Goal: Answer question/provide support

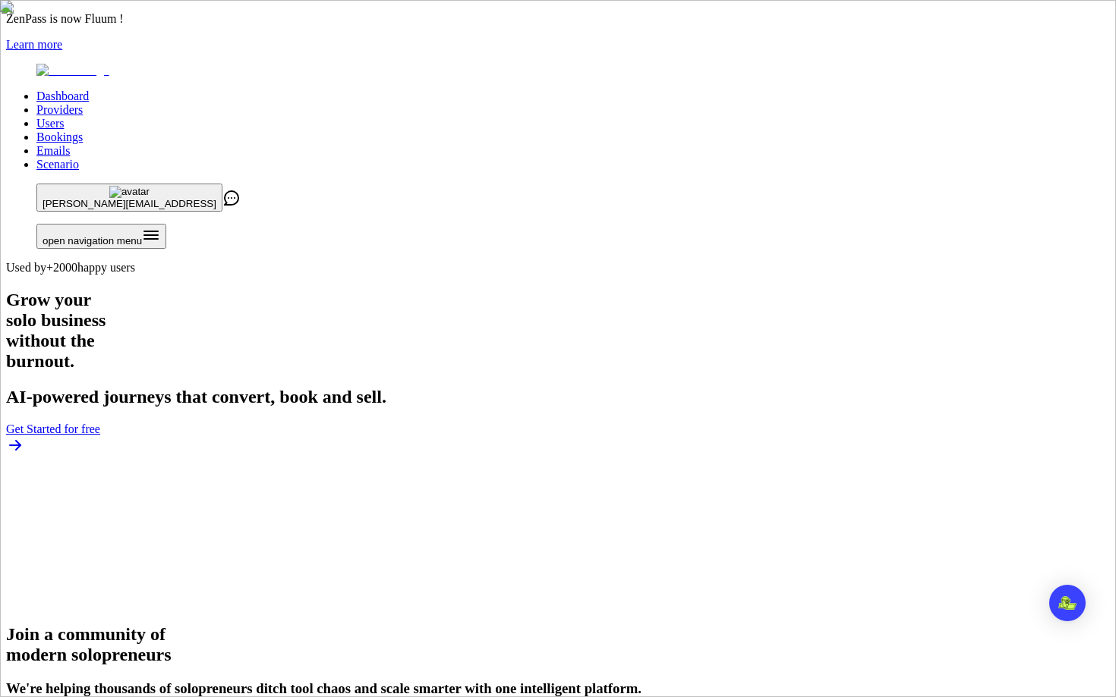
click at [64, 117] on link "Users" at bounding box center [49, 123] width 27 height 13
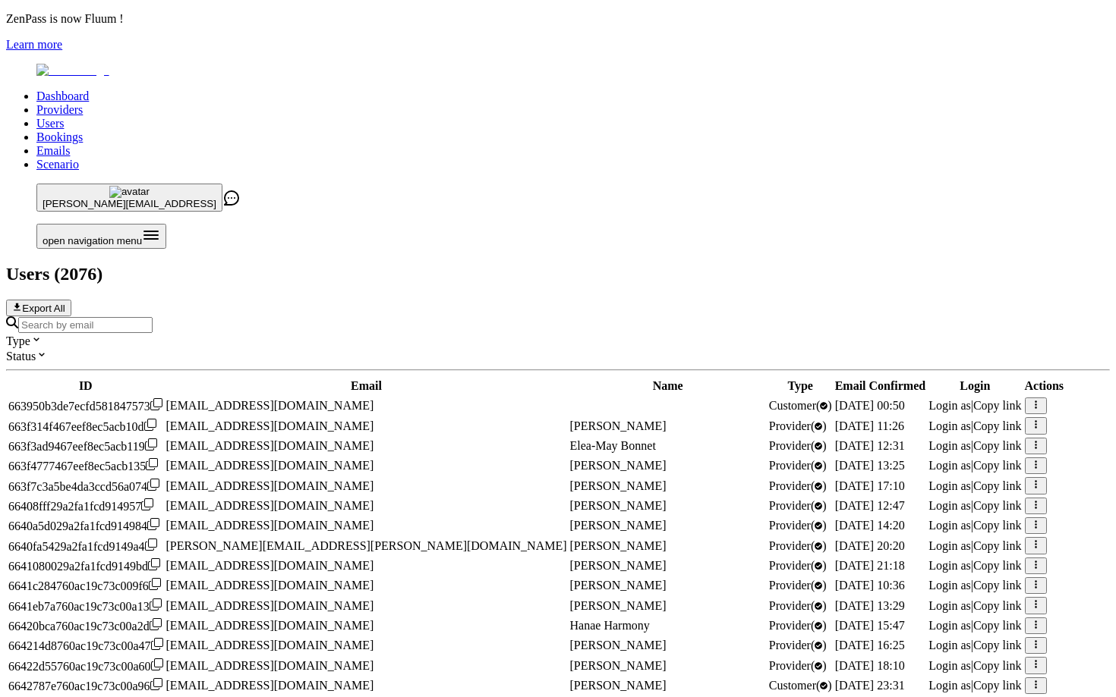
click at [153, 317] on input "Search by email" at bounding box center [85, 325] width 134 height 16
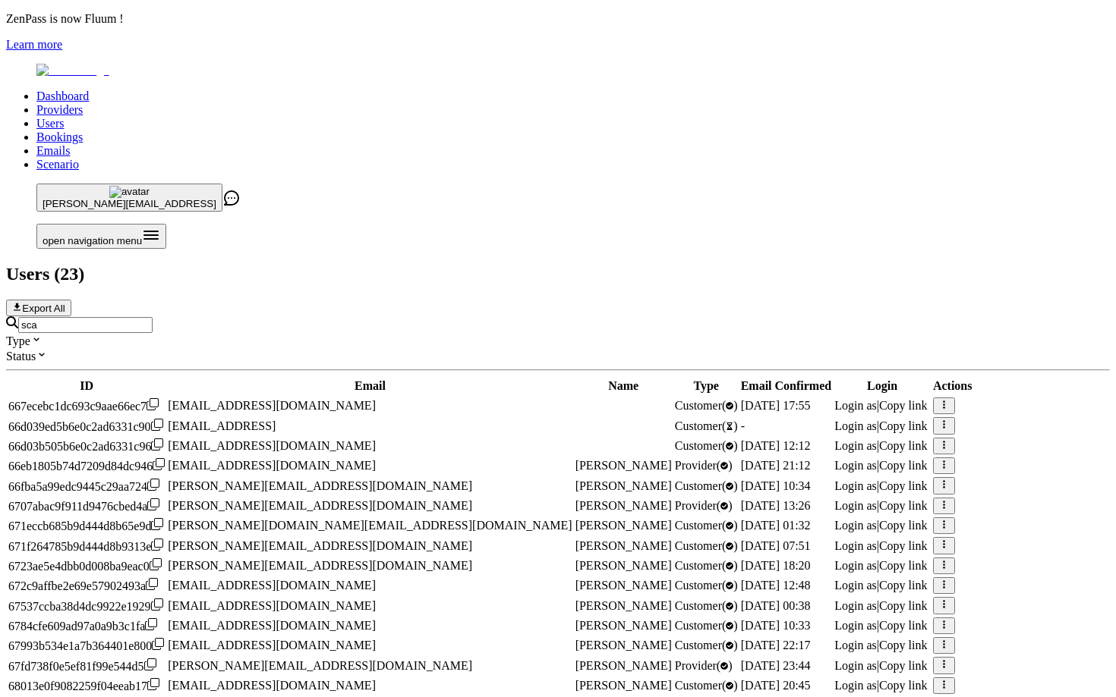
scroll to position [542, 0]
type input "sca"
